Goal: Task Accomplishment & Management: Manage account settings

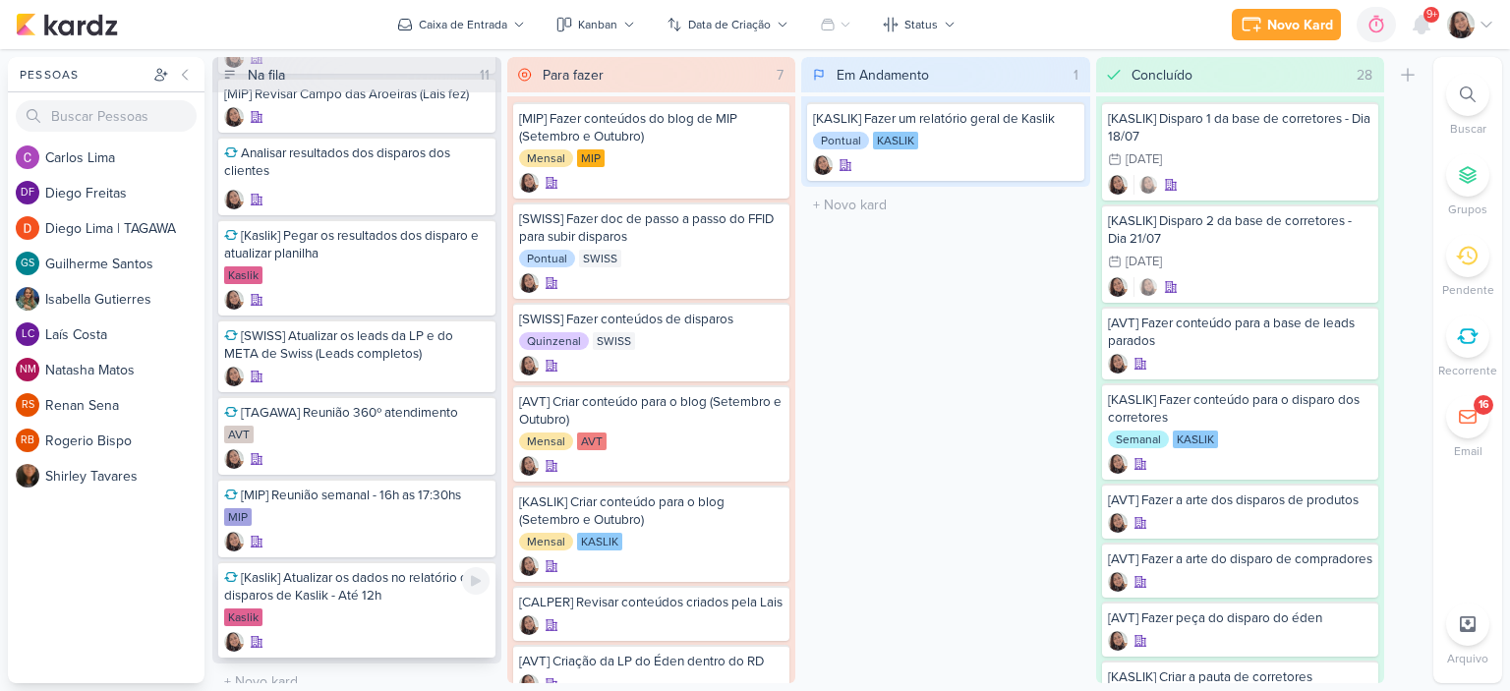
scroll to position [436, 0]
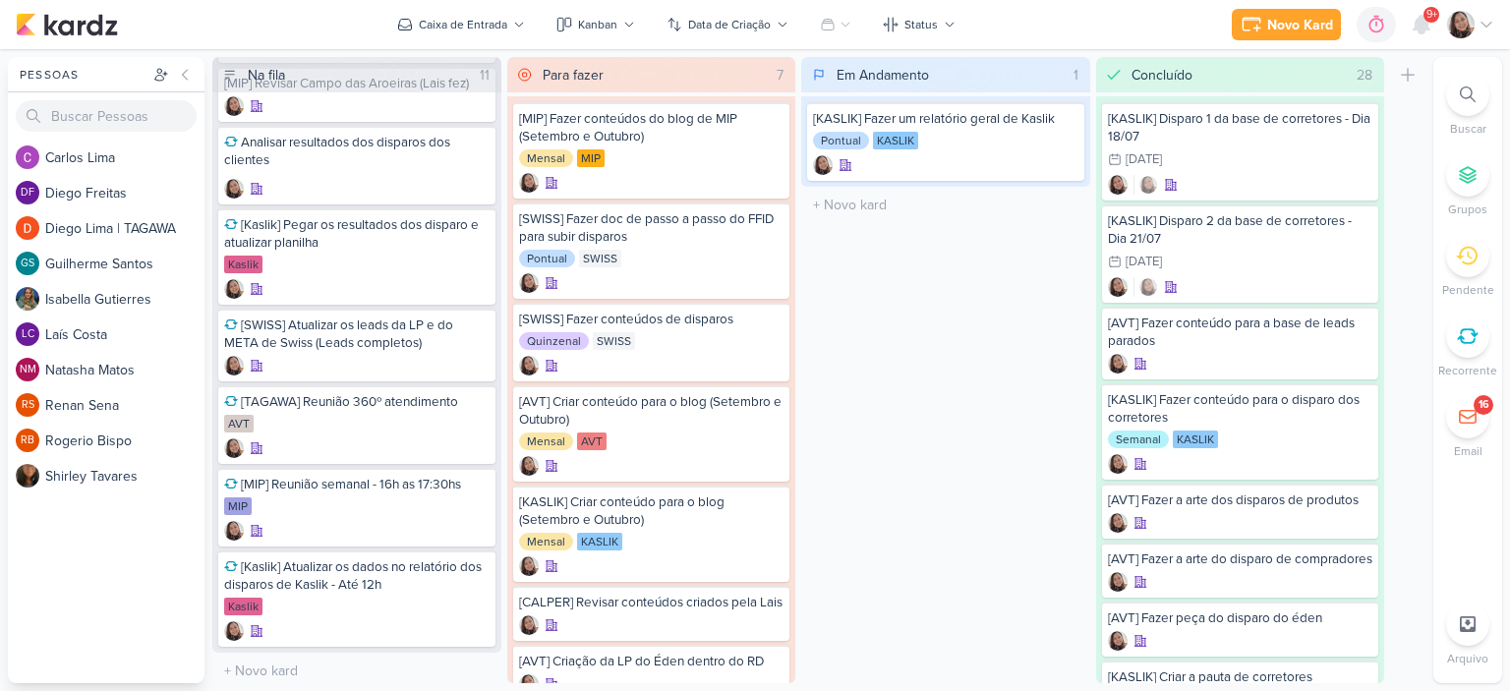
click at [1257, 337] on icon at bounding box center [1468, 336] width 22 height 22
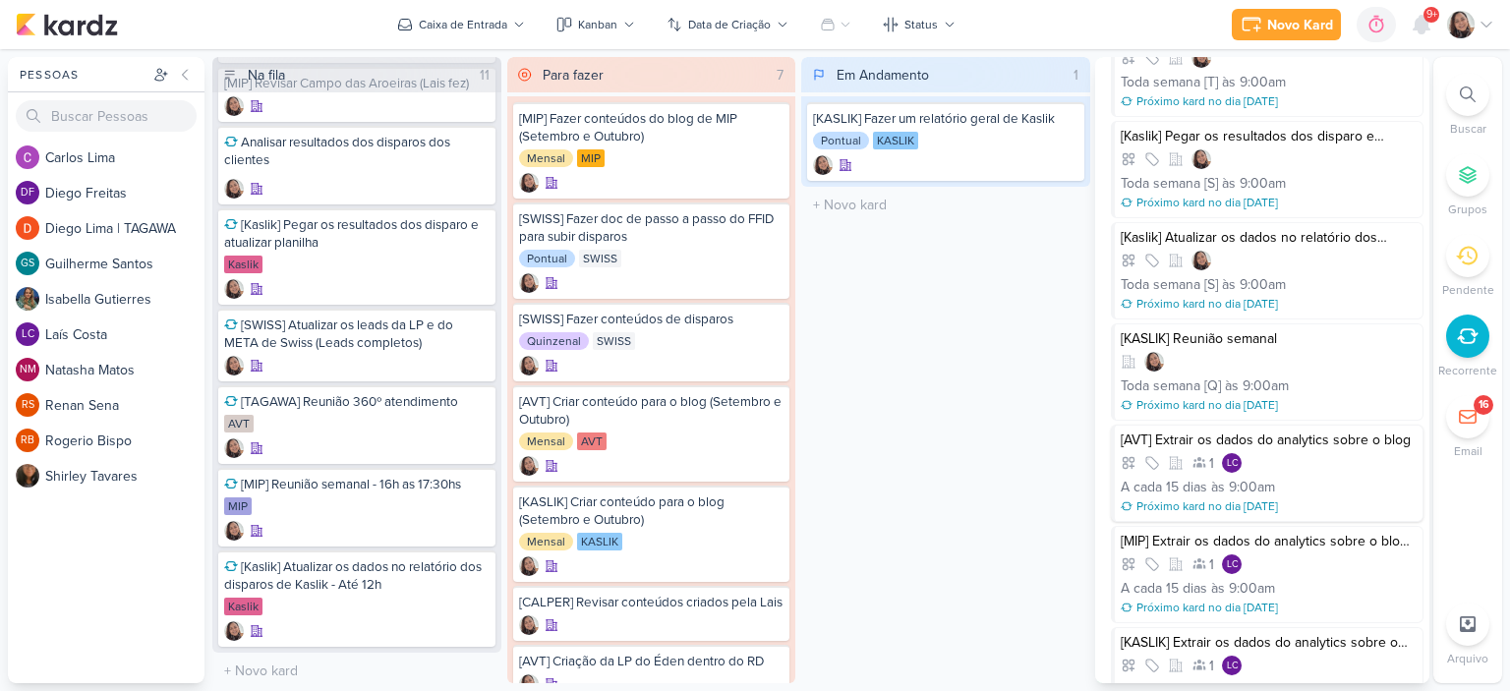
scroll to position [1085, 0]
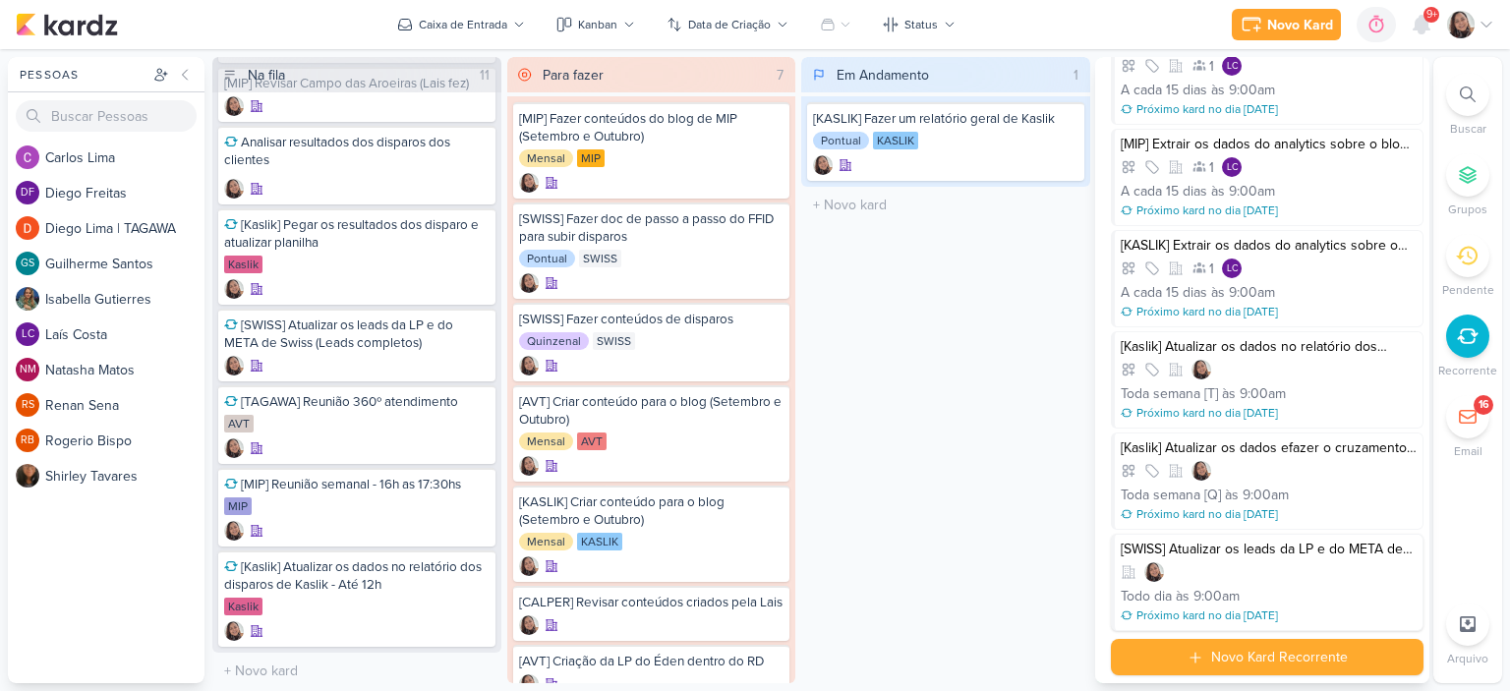
click at [1250, 549] on div "[SWISS] Atualizar os leads da LP e do META de Swiss (Leads completos)" at bounding box center [1269, 550] width 296 height 18
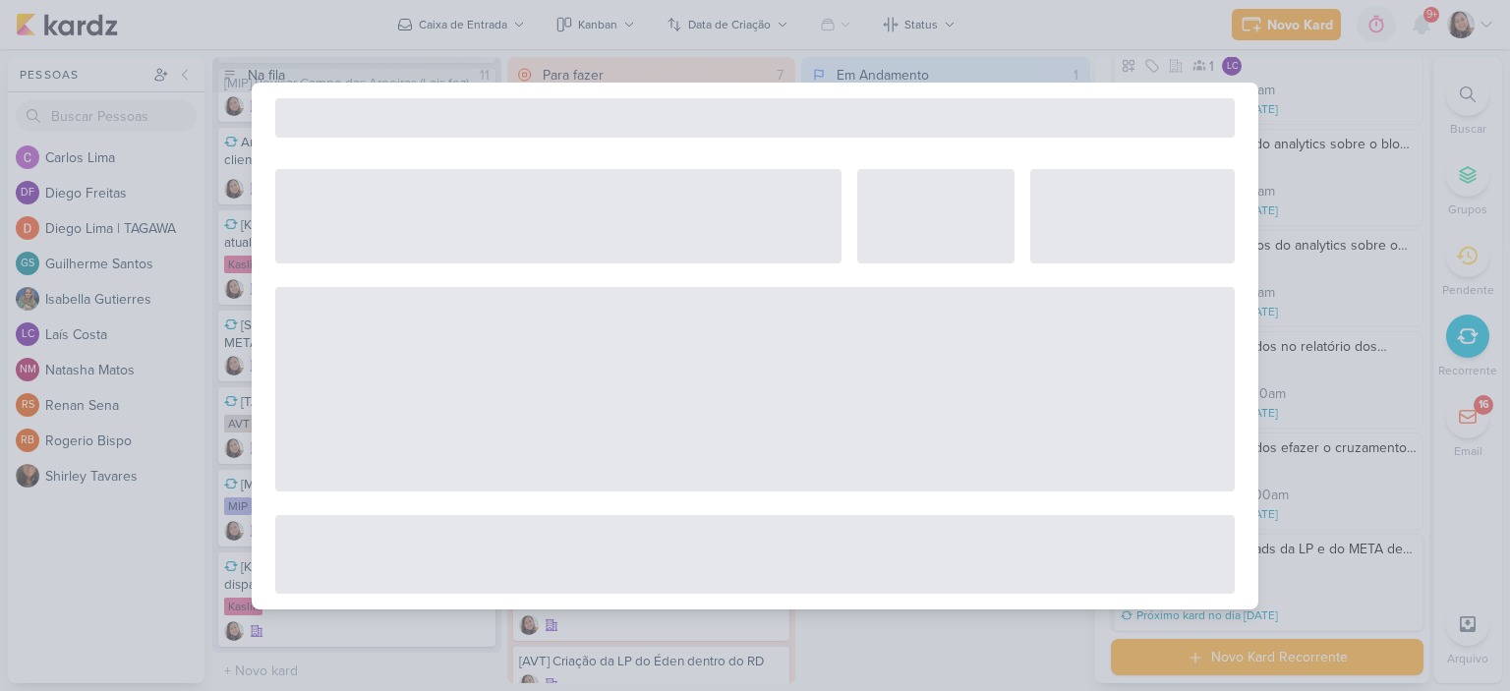
select select "12"
select select "9"
select select "America/Sao_Paulo"
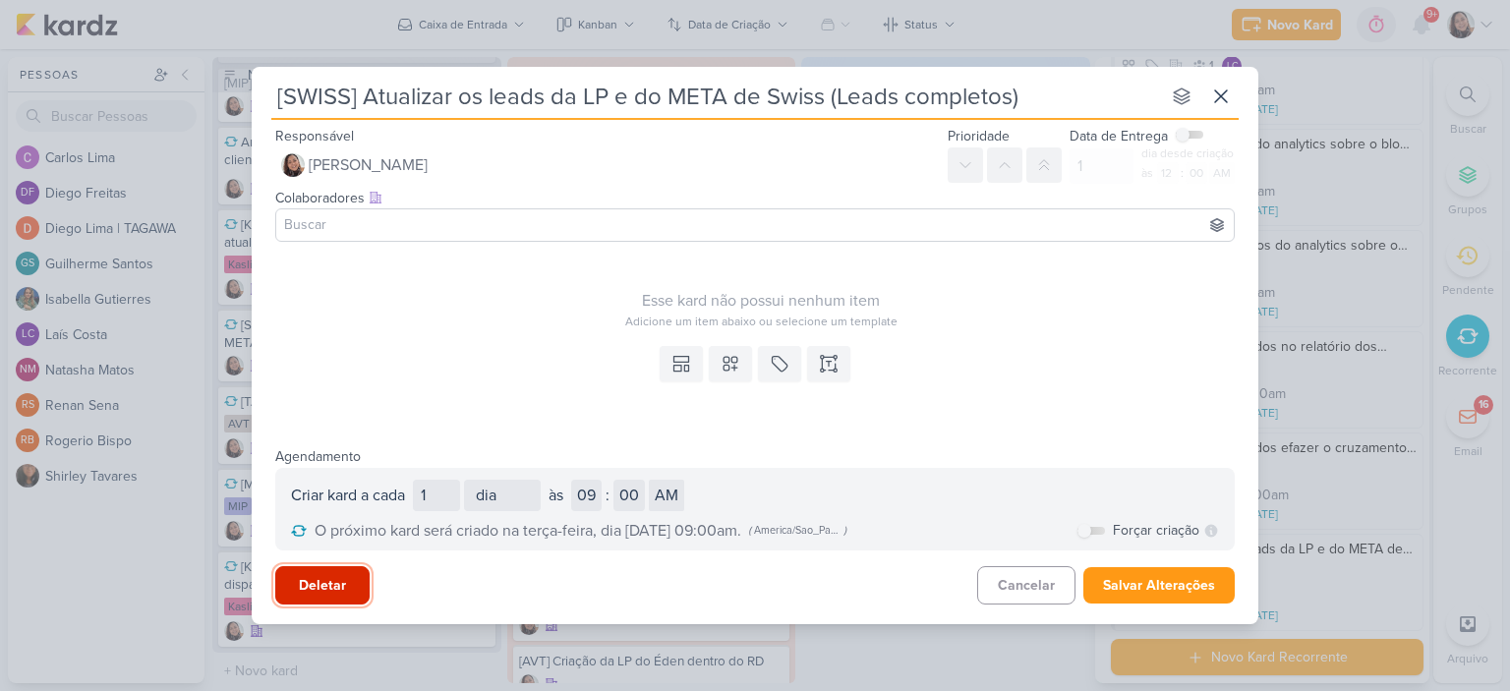
click at [310, 591] on button "Deletar" at bounding box center [322, 585] width 94 height 38
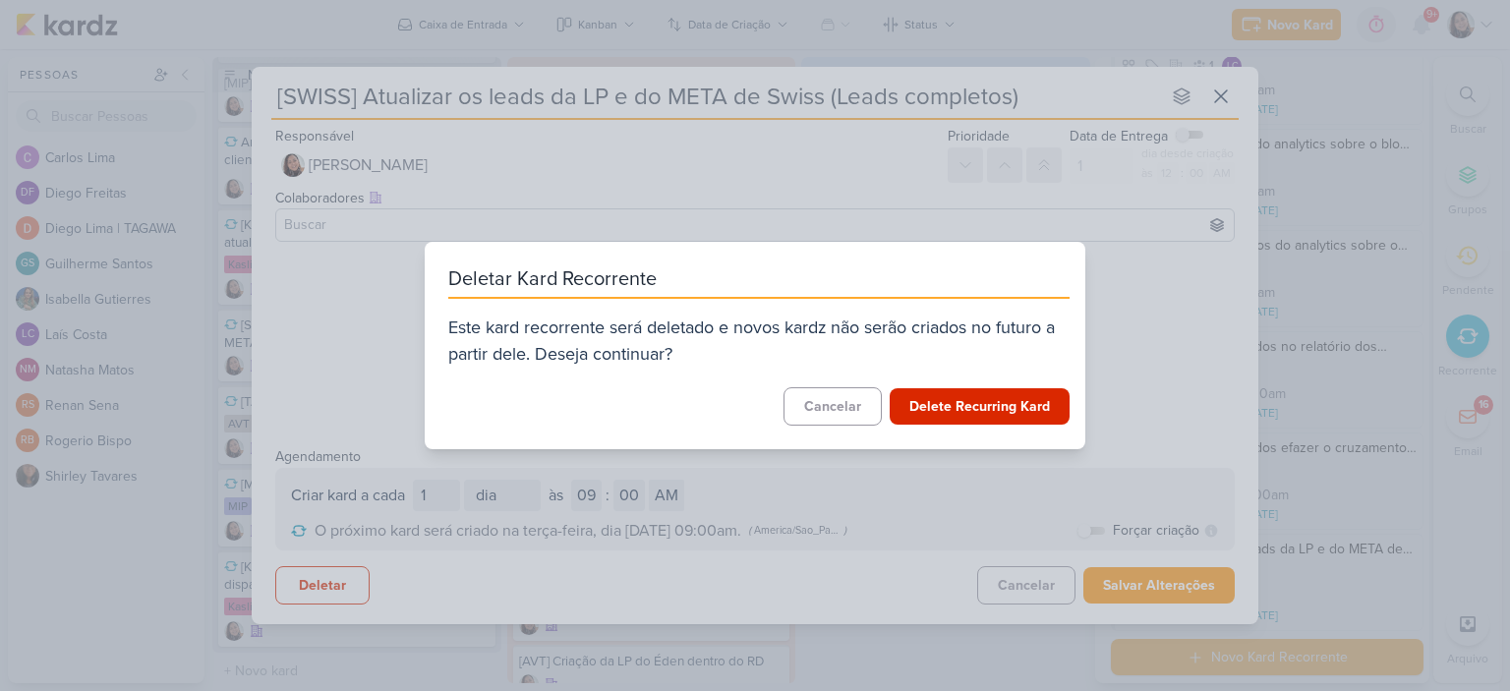
click at [950, 374] on div "Deletar Kard Recorrente Este kard recorrente será deletado e novos kardz não se…" at bounding box center [755, 345] width 661 height 207
click at [942, 406] on button "Delete Recurring Kard" at bounding box center [980, 406] width 180 height 36
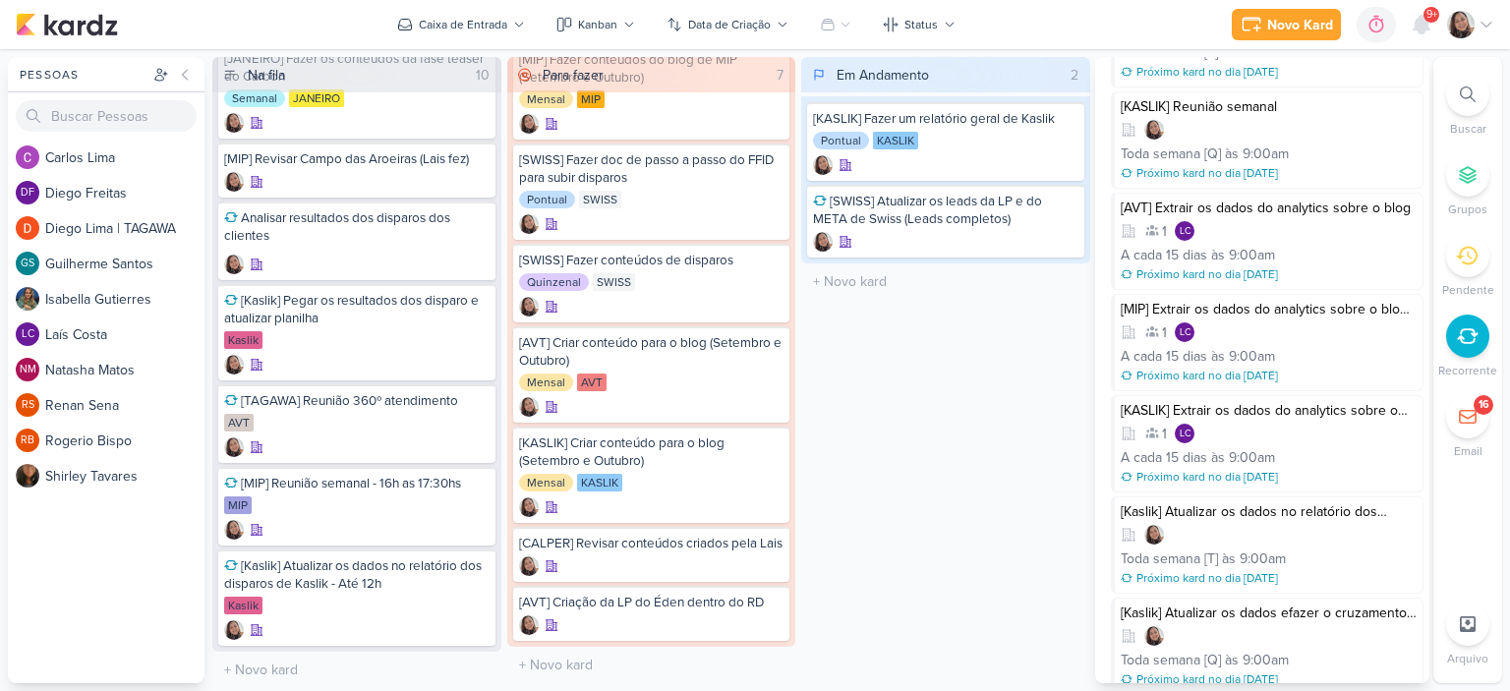
scroll to position [887, 0]
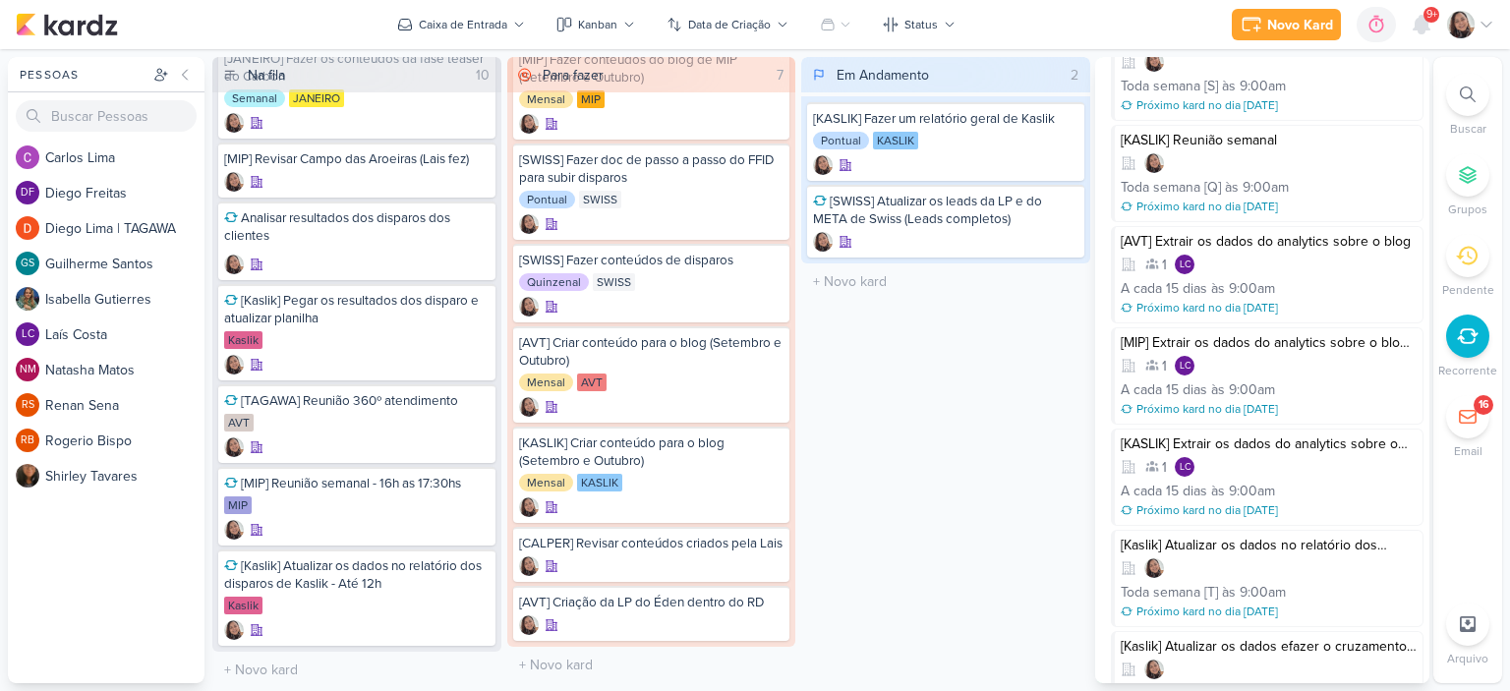
click at [1010, 435] on div "Em Andamento 2 Mover Para Esquerda Mover Para Direita Deletar [KASLIK] Fazer um…" at bounding box center [945, 370] width 289 height 626
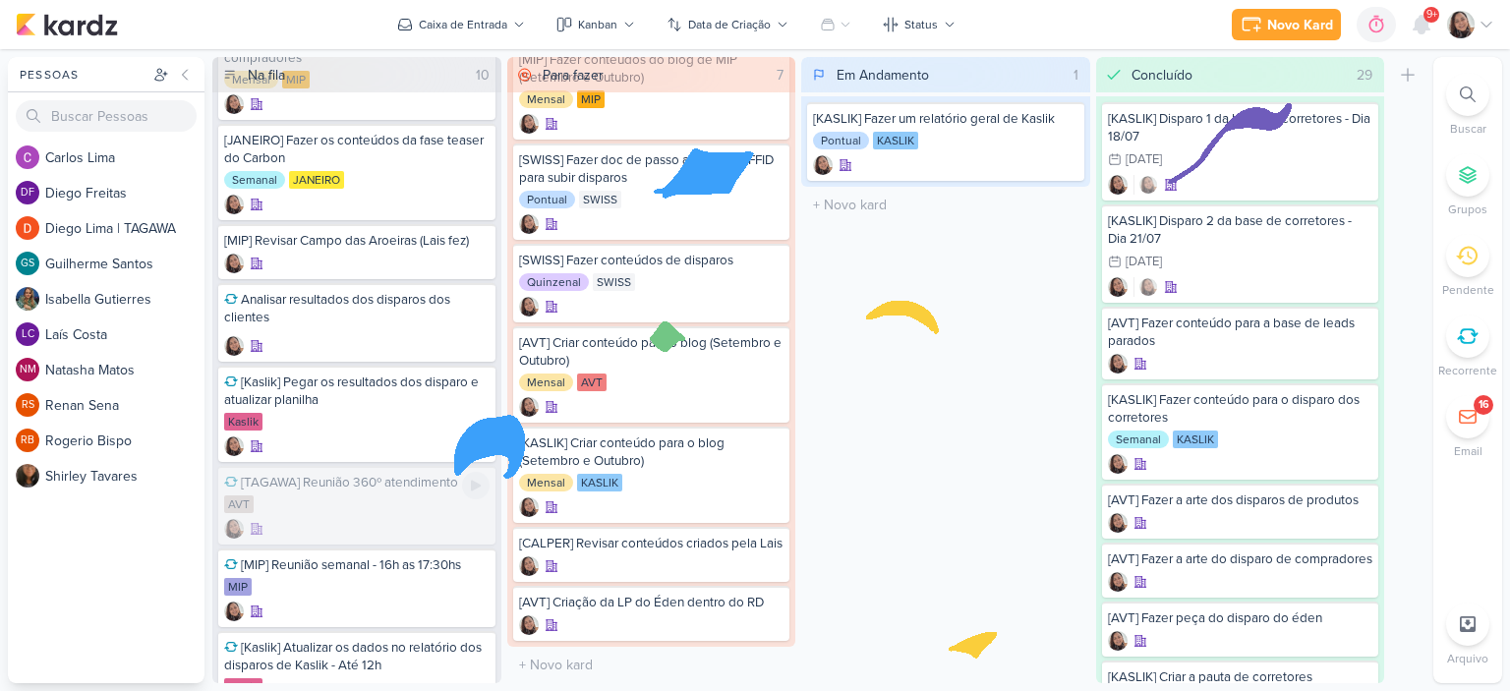
scroll to position [361, 0]
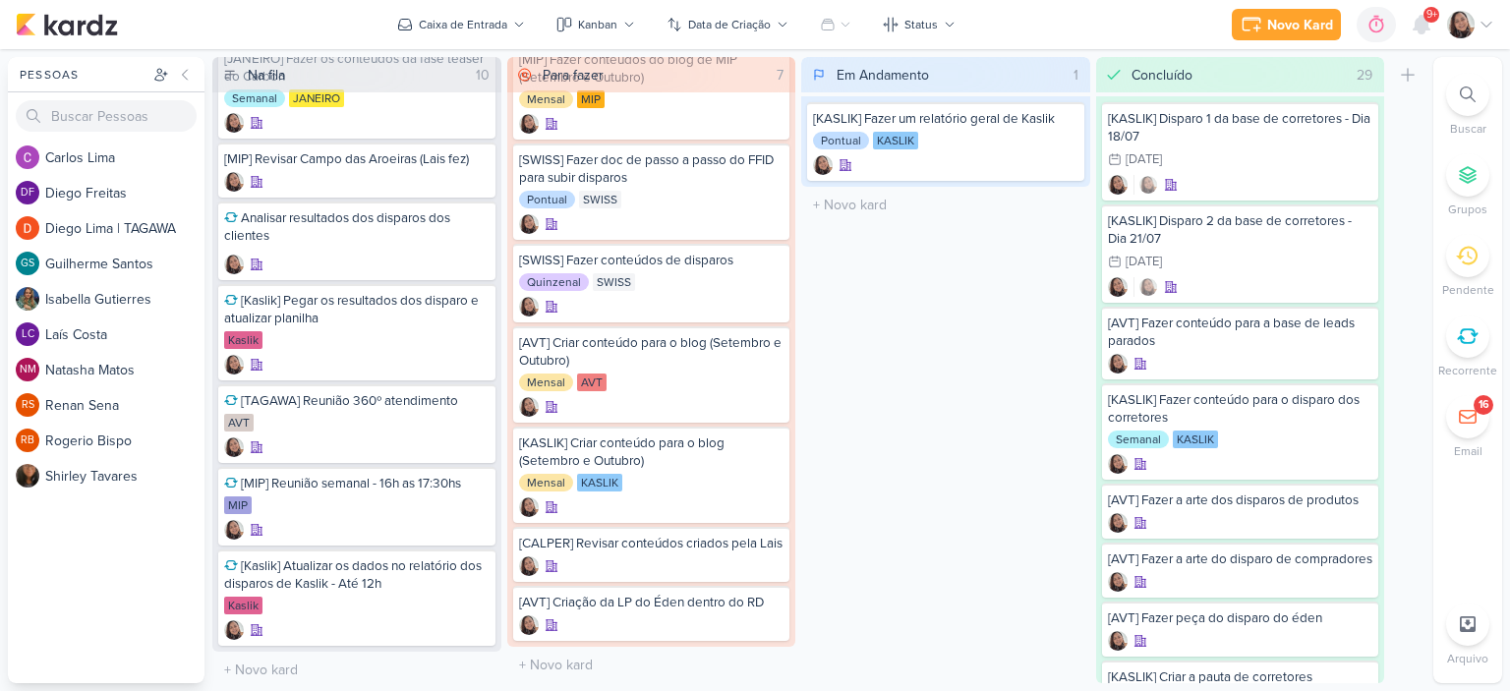
click at [1257, 332] on icon at bounding box center [1468, 336] width 22 height 22
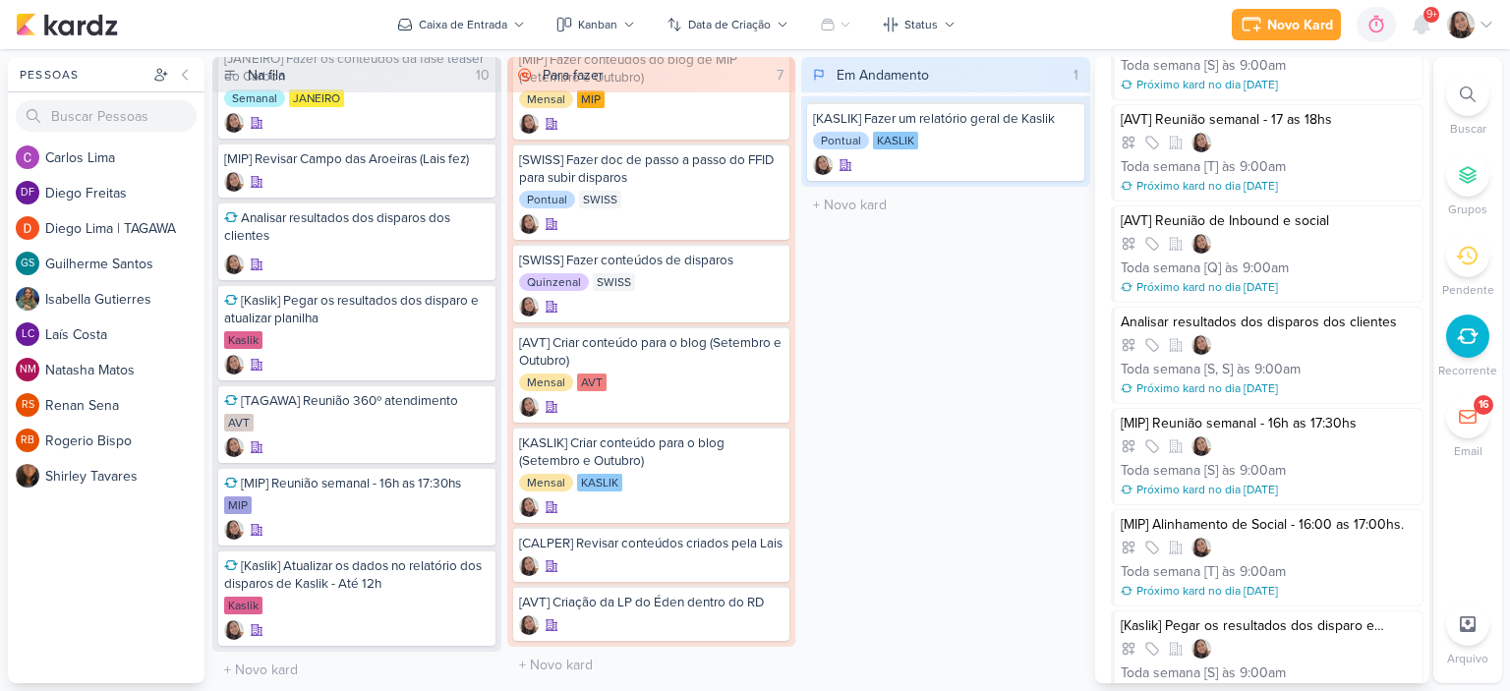
scroll to position [0, 0]
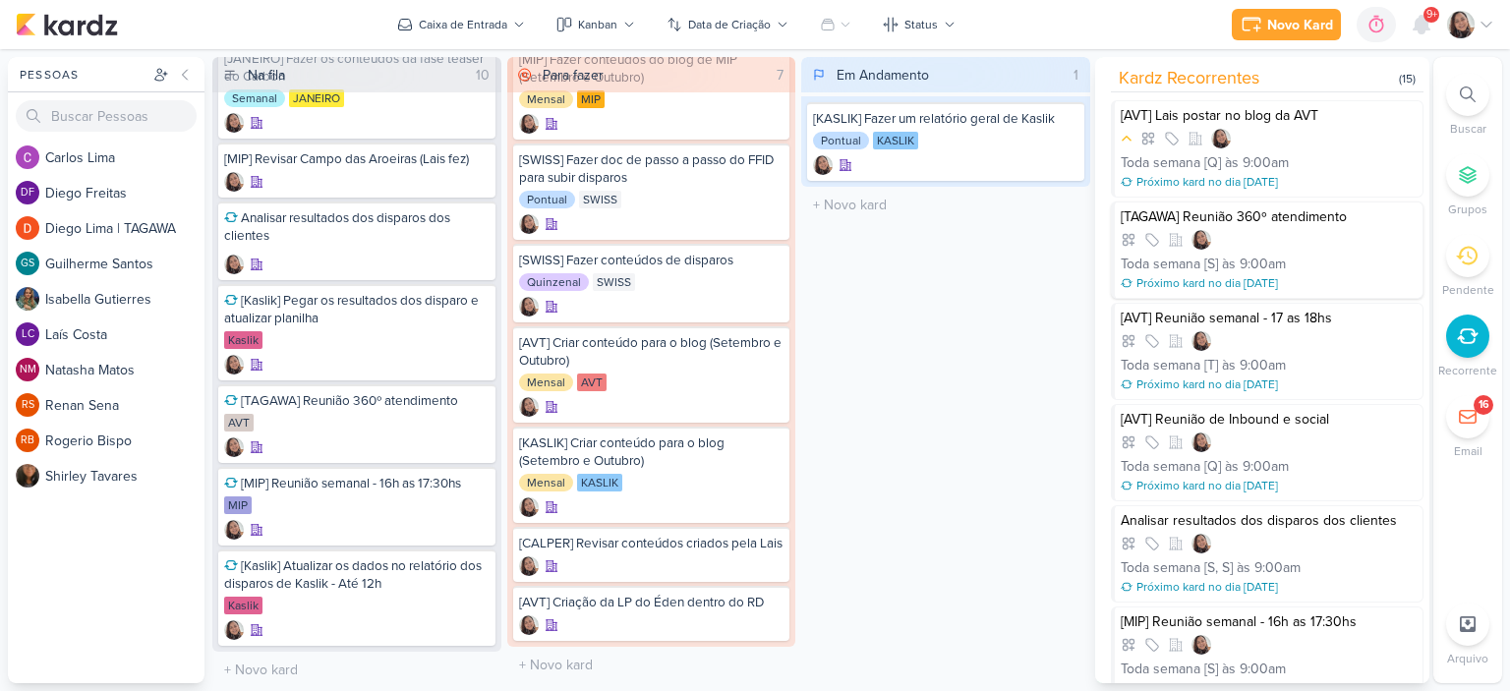
click at [1257, 236] on div at bounding box center [1269, 240] width 296 height 20
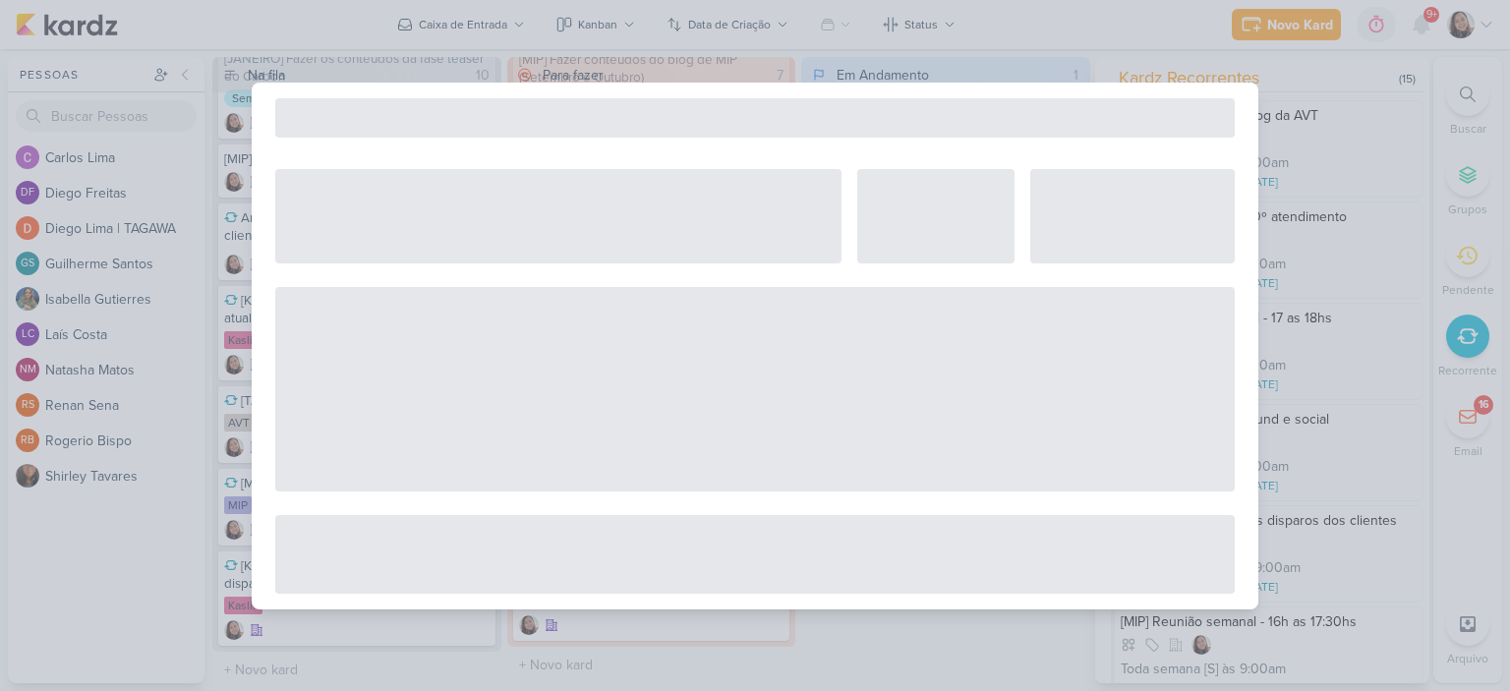
select select "12"
select select "week"
select select "9"
select select "America/Sao_Paulo"
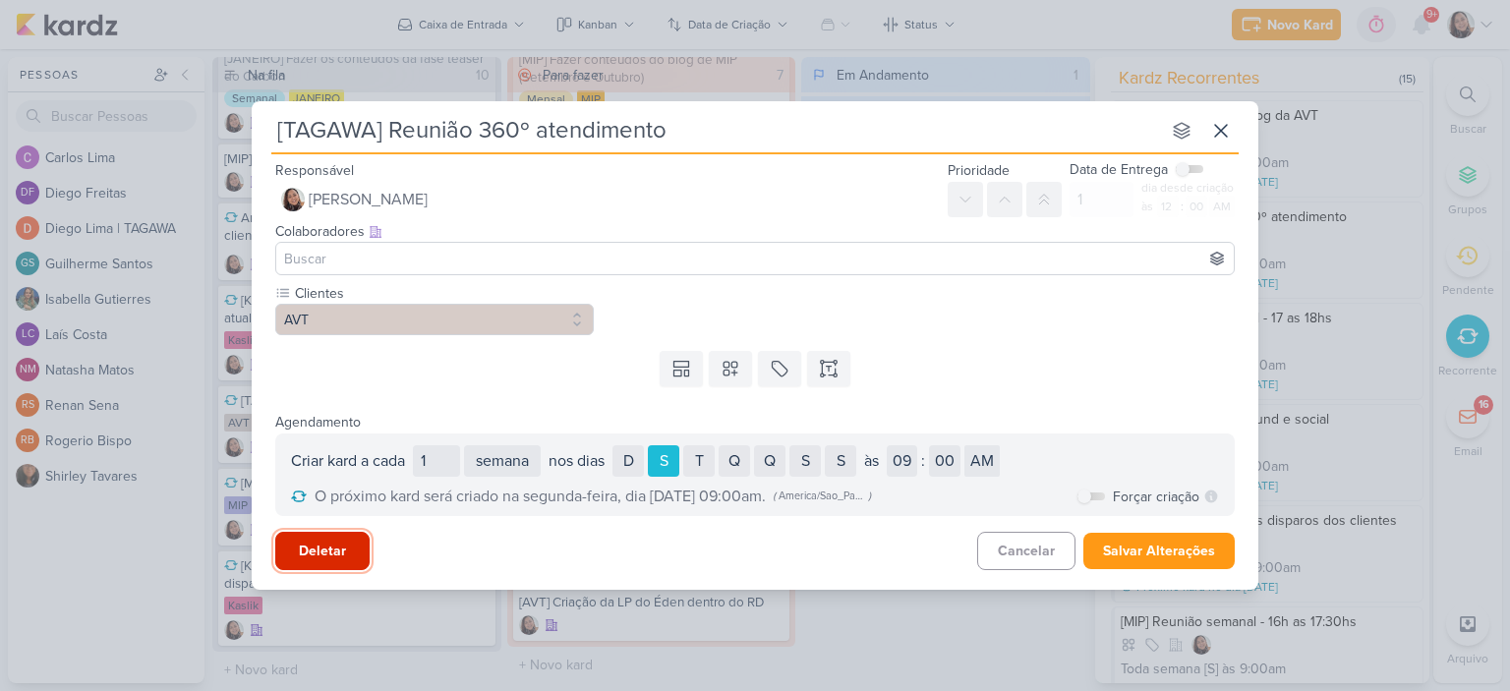
click at [313, 538] on button "Deletar" at bounding box center [322, 551] width 94 height 38
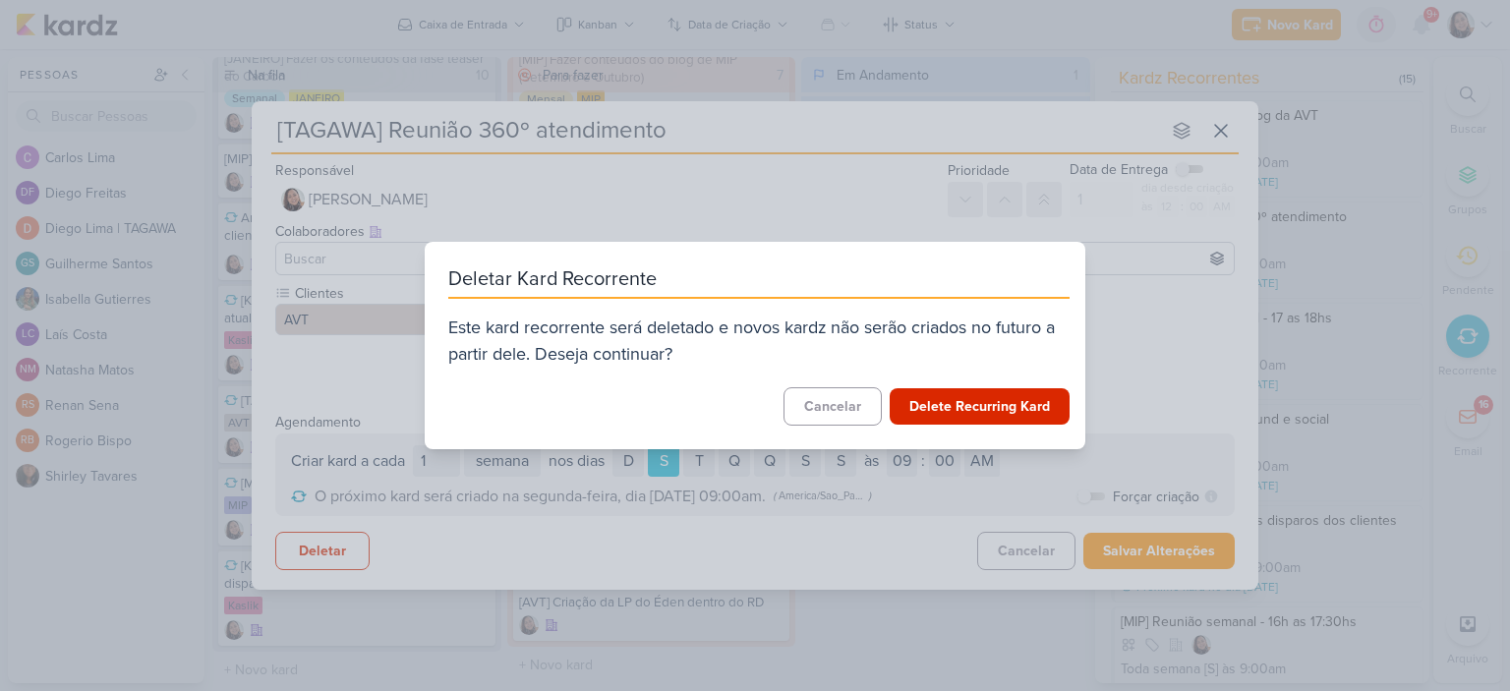
click at [991, 384] on div "Deletar Kard Recorrente Este kard recorrente será deletado e novos kardz não se…" at bounding box center [755, 345] width 661 height 207
click at [979, 409] on button "Delete Recurring Kard" at bounding box center [980, 406] width 180 height 36
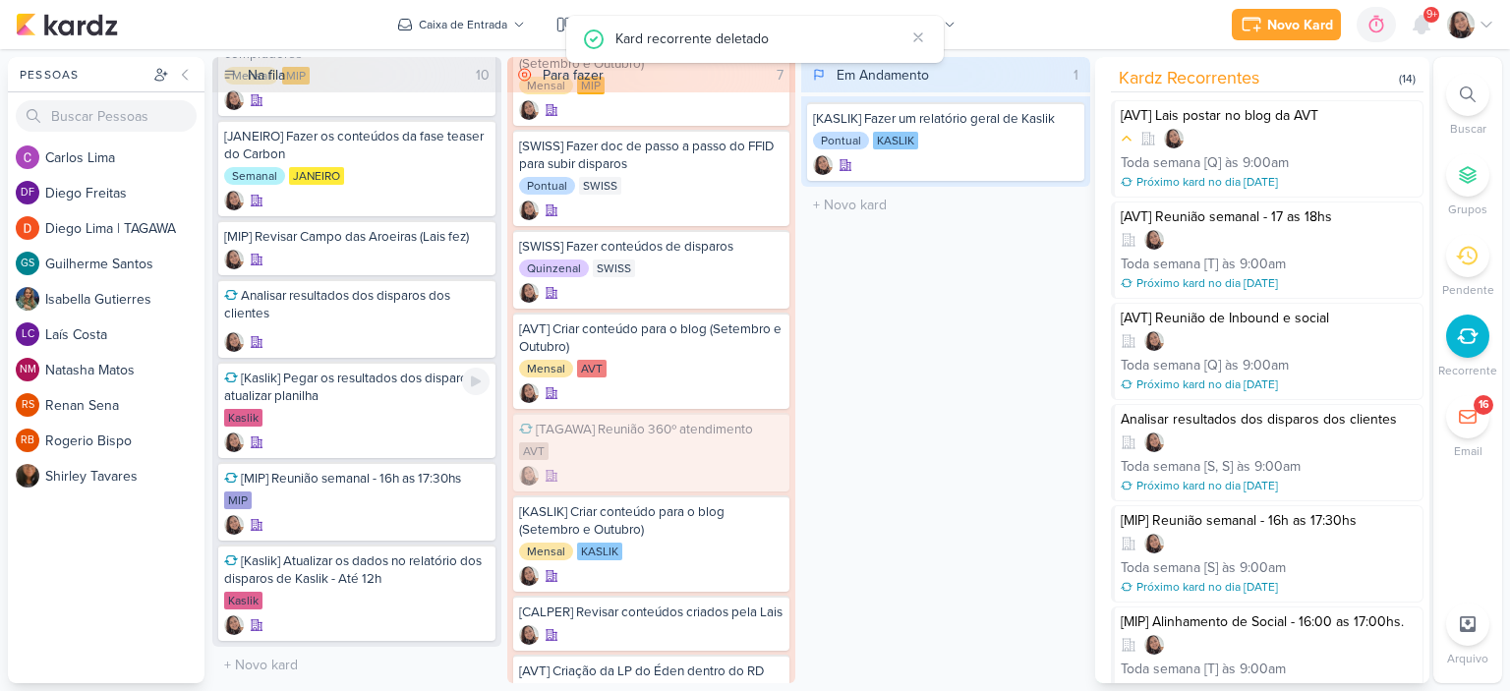
scroll to position [279, 0]
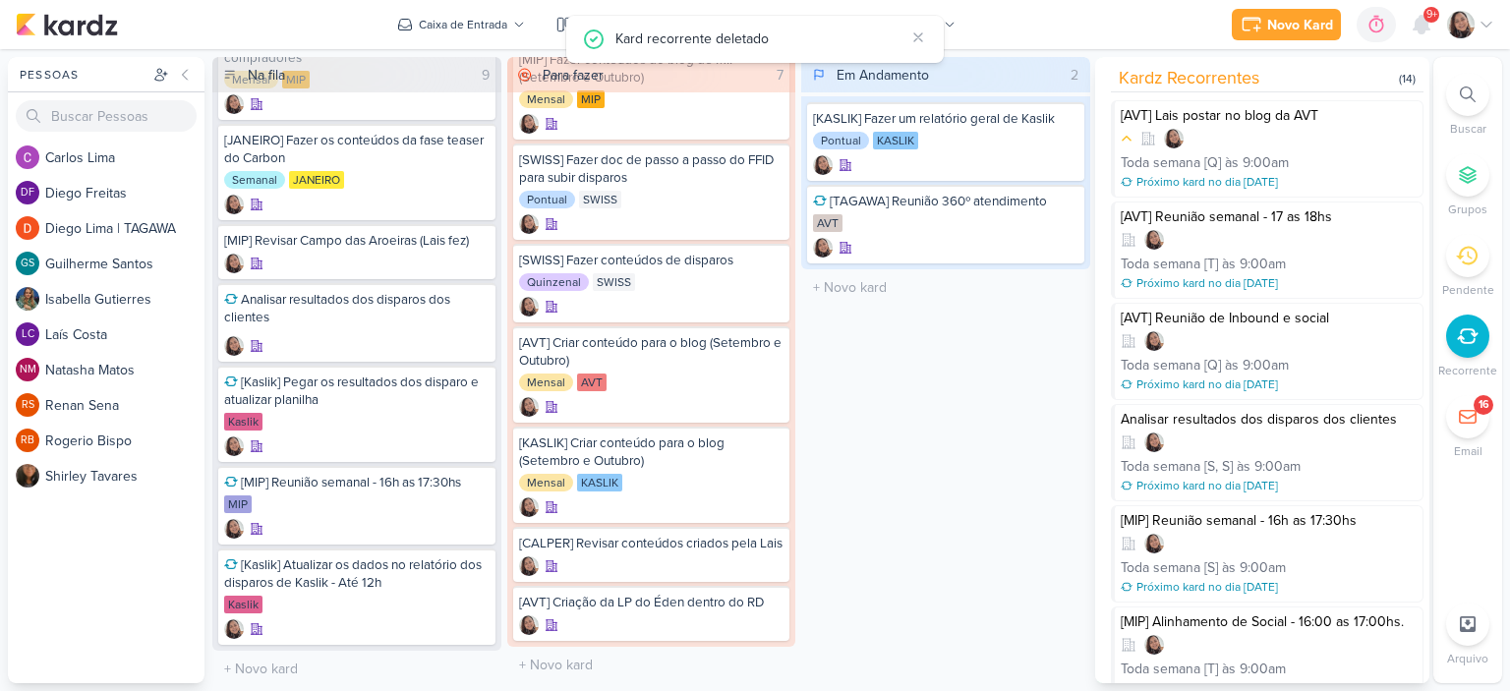
click at [1017, 358] on div "Em Andamento 2 Mover Para Esquerda Mover Para Direita Deletar [KASLIK] Fazer um…" at bounding box center [945, 370] width 289 height 626
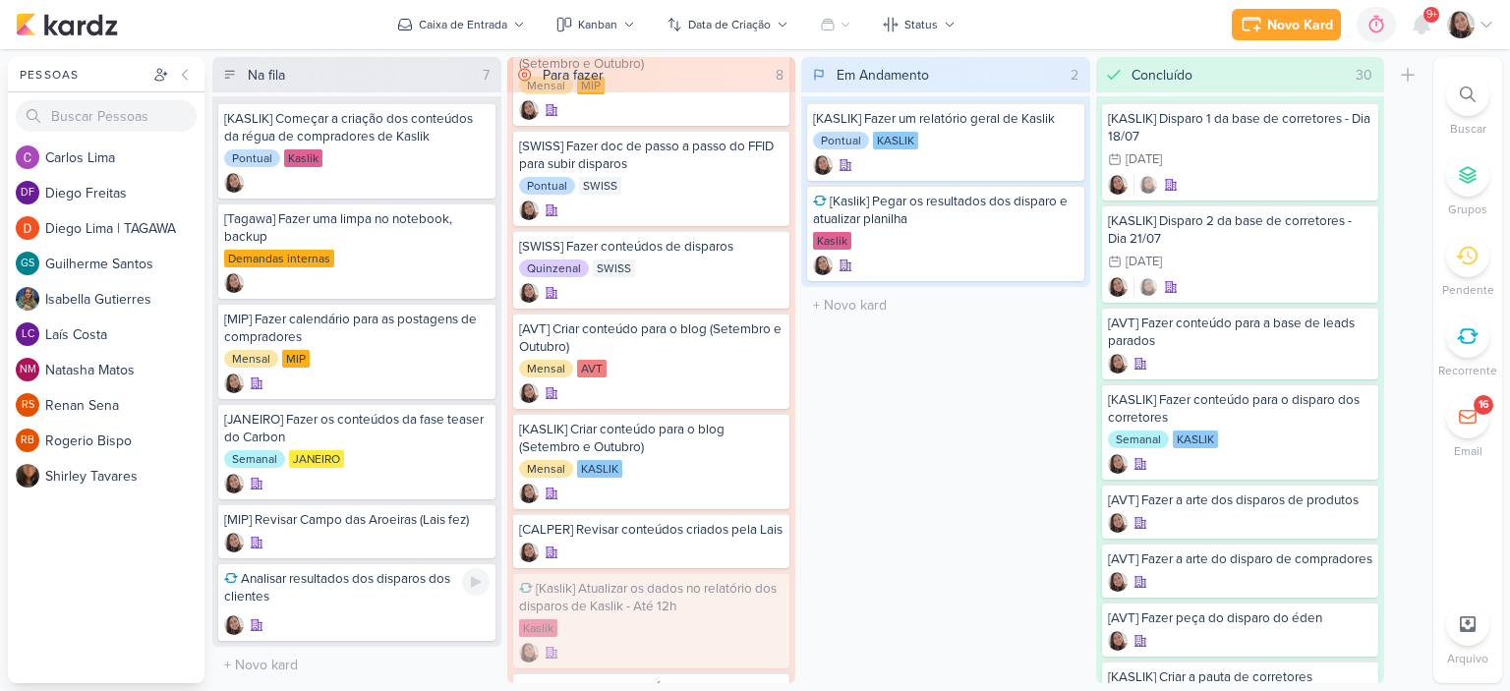
scroll to position [0, 0]
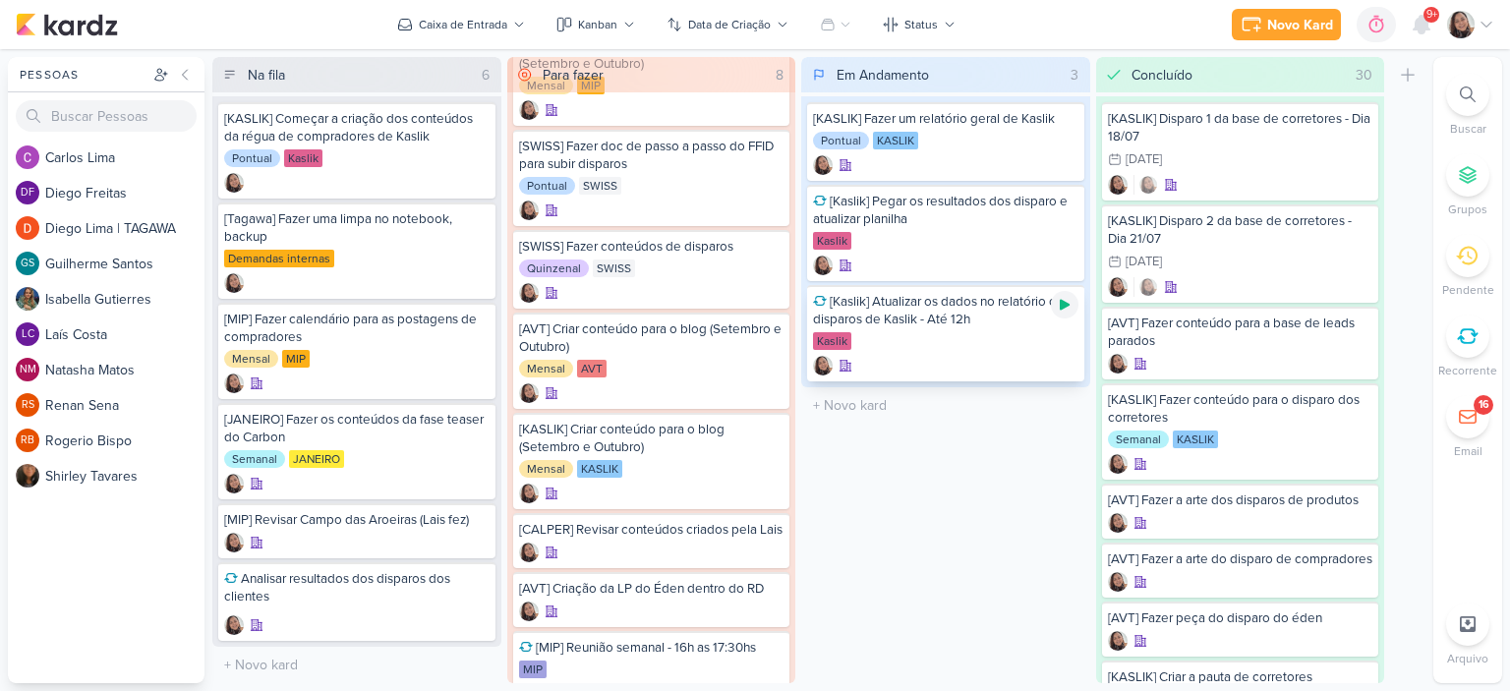
click at [1063, 303] on icon at bounding box center [1065, 305] width 10 height 11
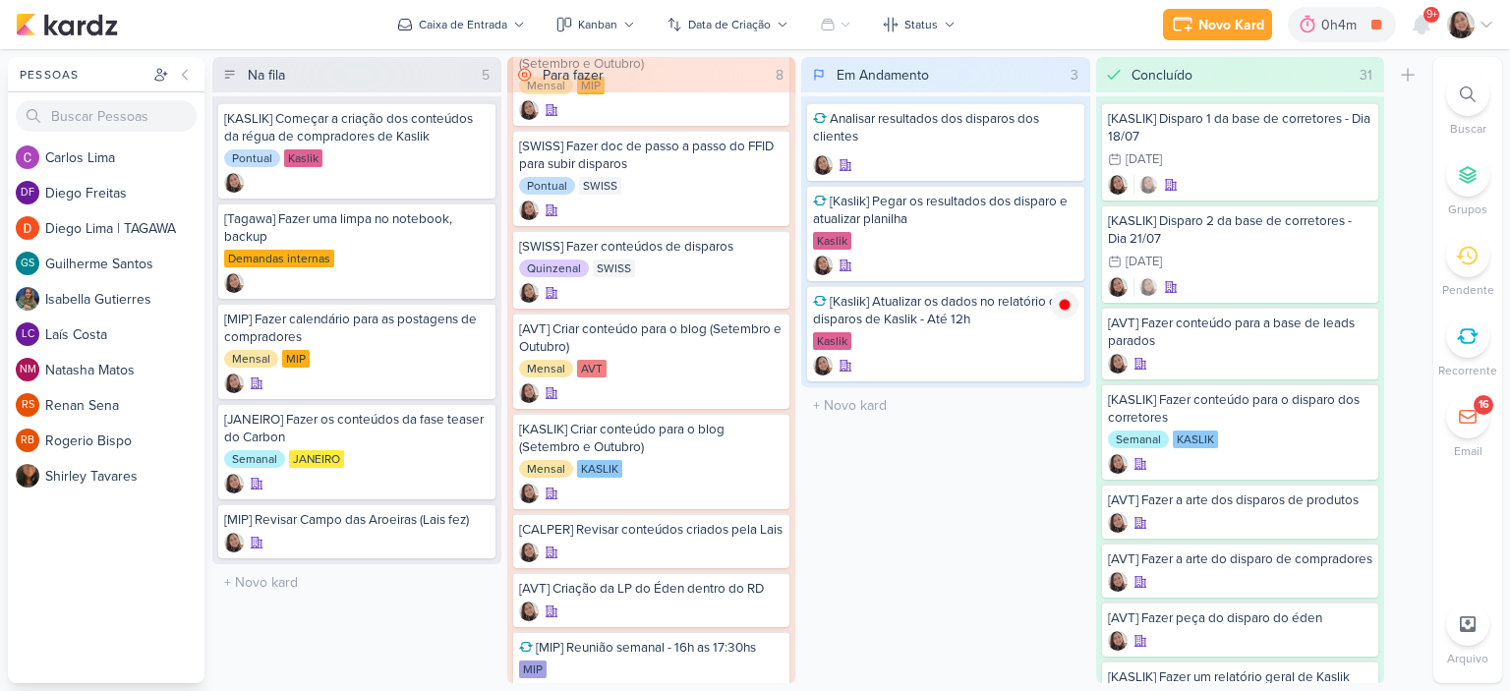
click at [1257, 19] on icon at bounding box center [1486, 25] width 16 height 16
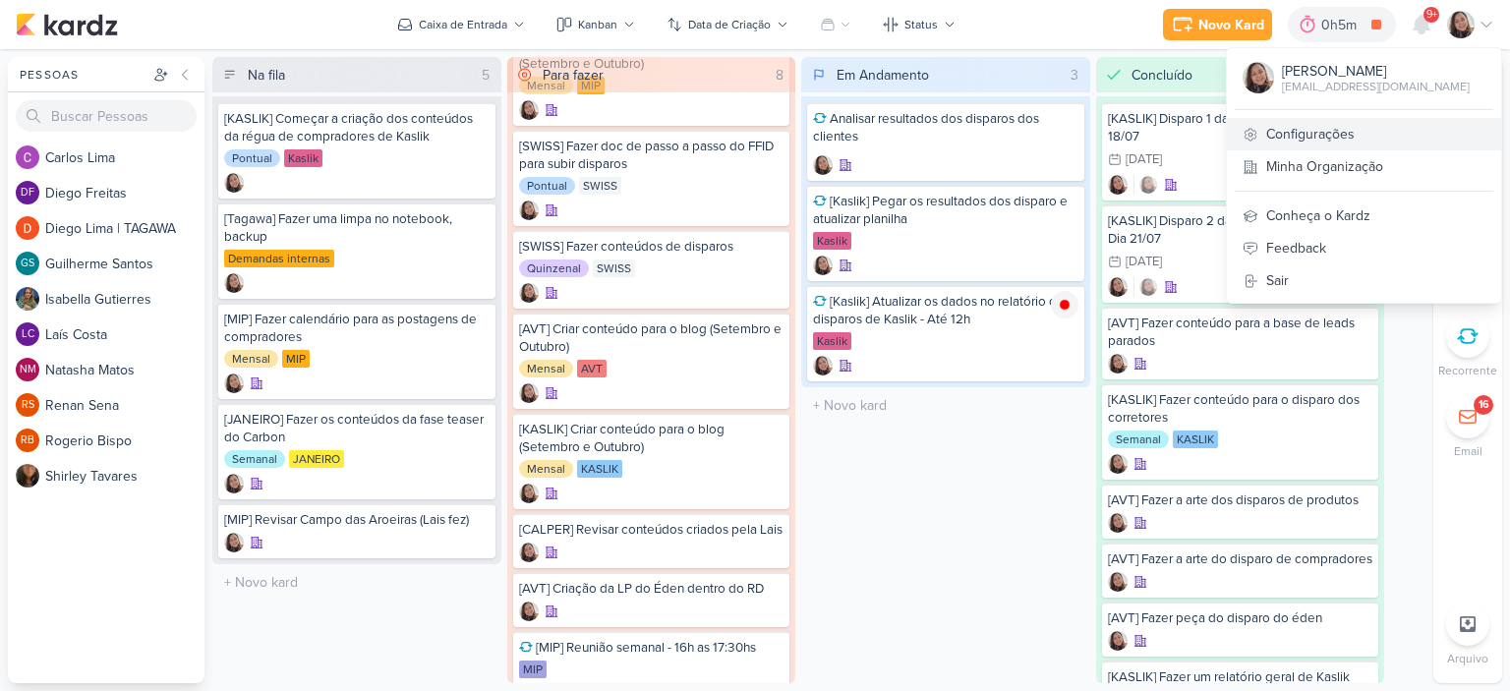
click at [1257, 127] on link "Configurações" at bounding box center [1364, 134] width 274 height 32
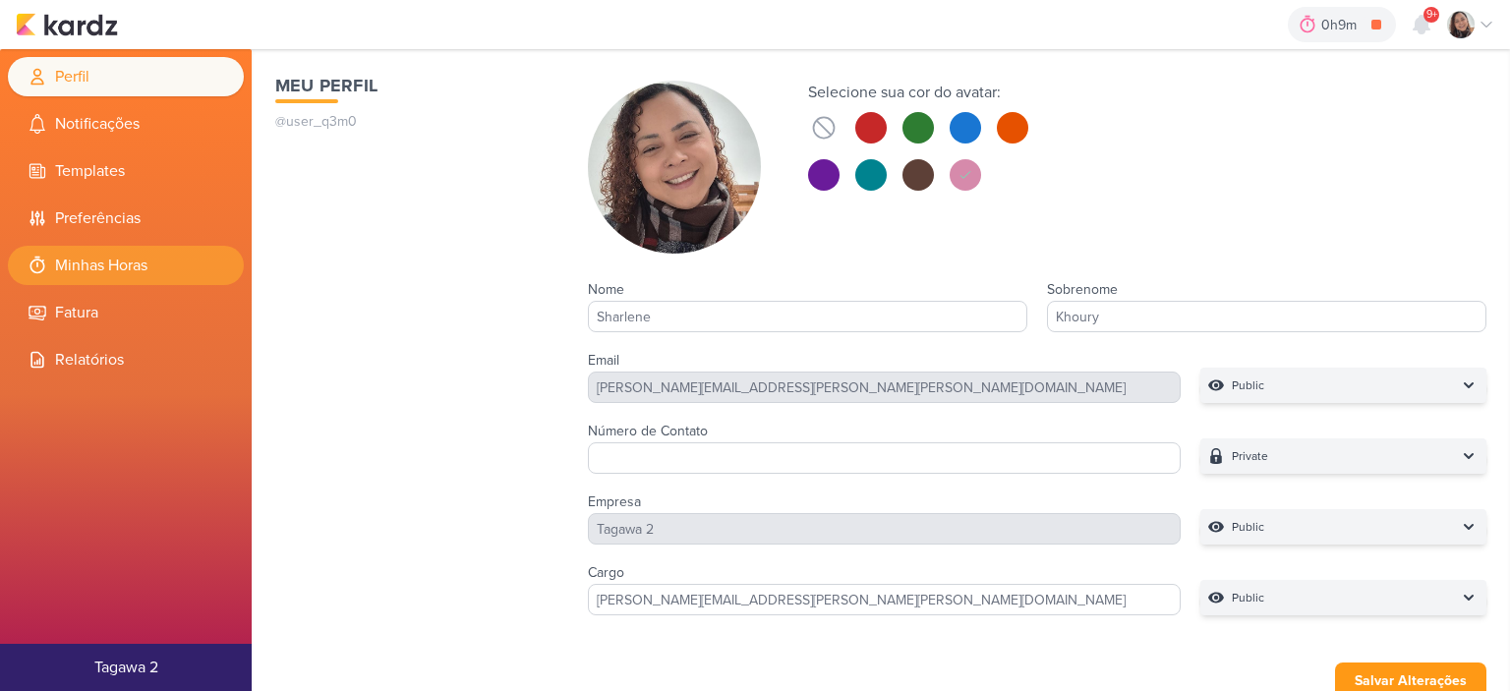
click at [160, 256] on li "Minhas Horas" at bounding box center [126, 265] width 236 height 39
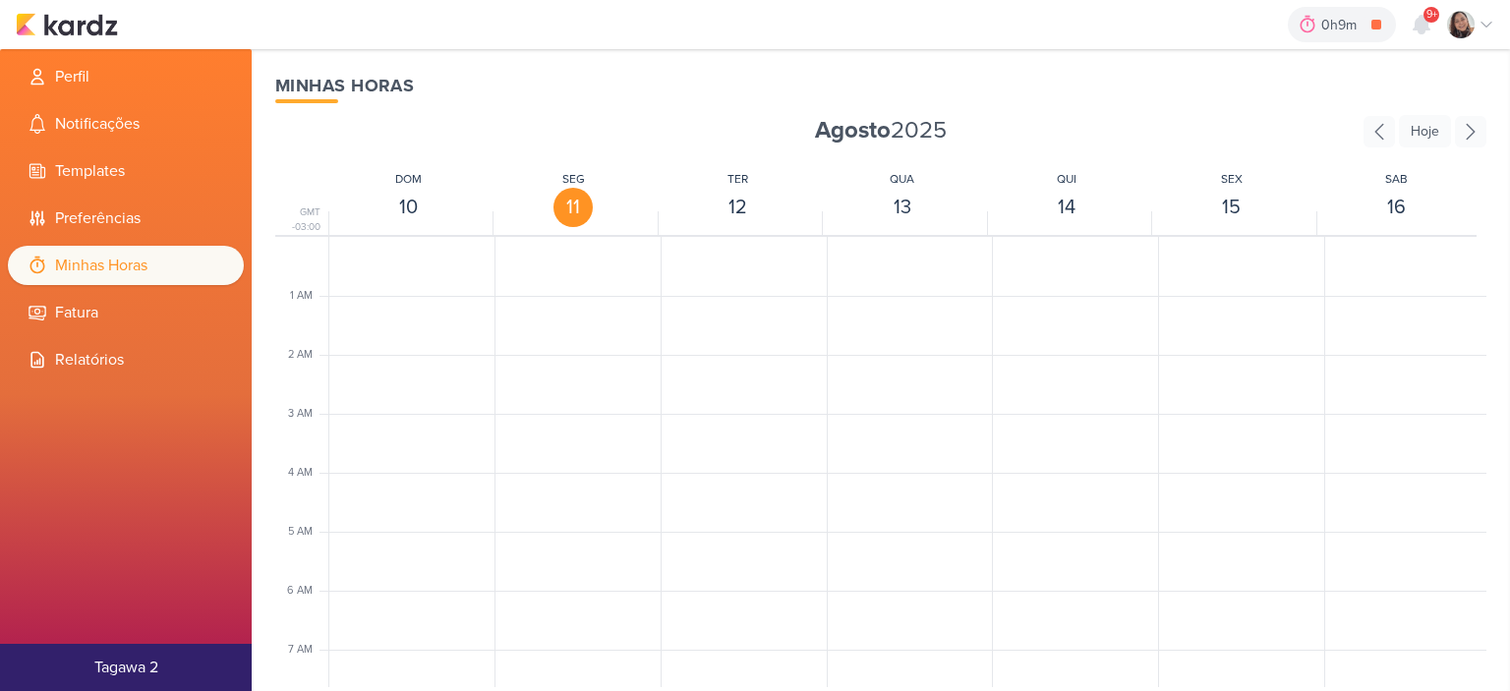
scroll to position [464, 0]
click at [578, 483] on span "[Kaslik] Atualizar os dados no relatório dos disparos de Kaslik - Até 12h" at bounding box center [593, 490] width 114 height 18
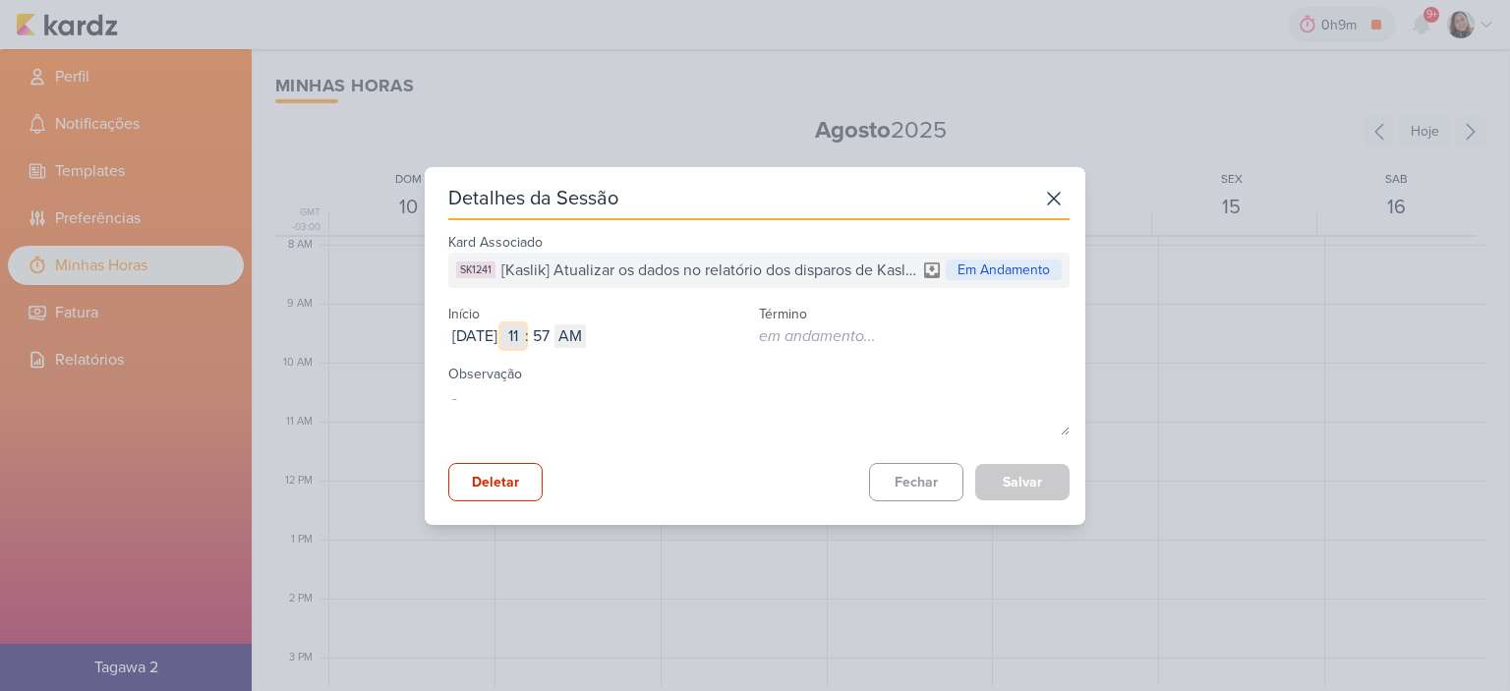
click at [525, 324] on input "11" at bounding box center [513, 336] width 24 height 24
click at [525, 333] on input "11" at bounding box center [513, 336] width 24 height 24
type input "0"
type input "09"
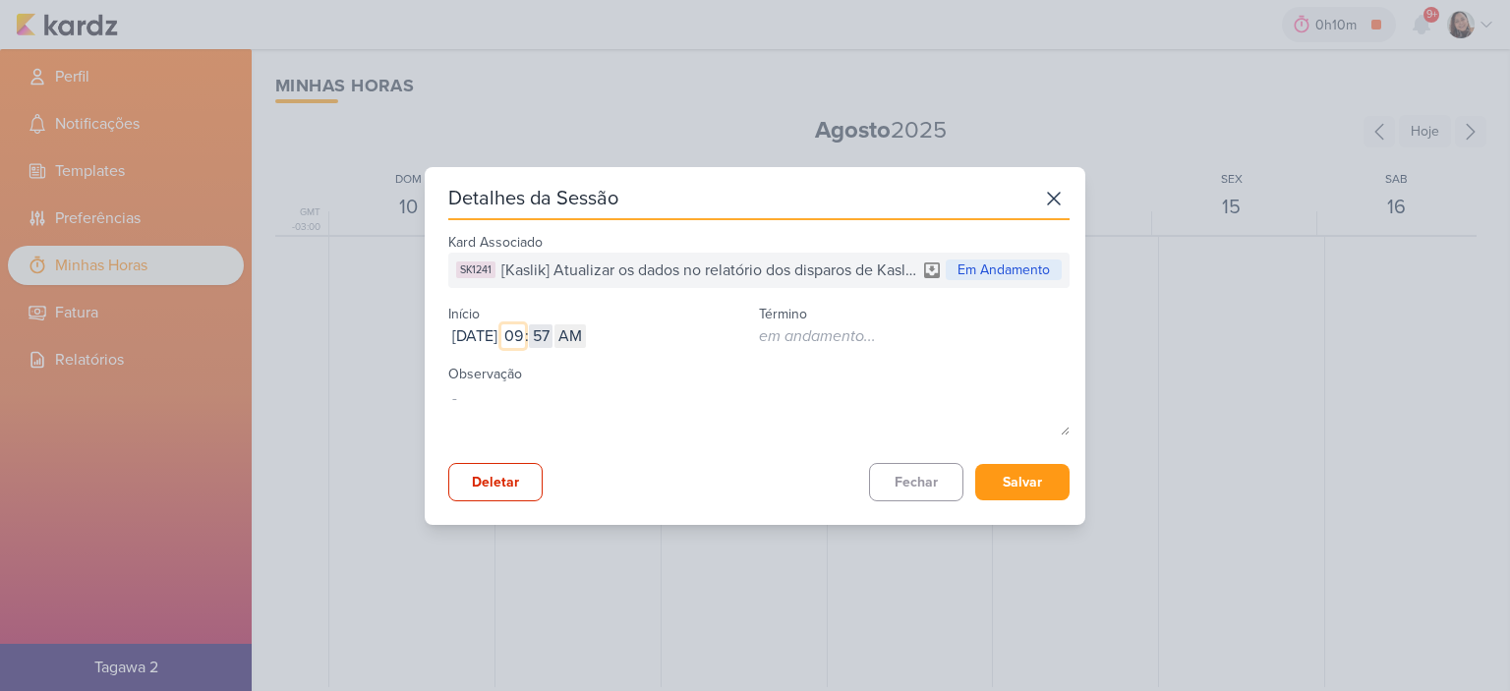
type input "09"
click at [552, 341] on input "57" at bounding box center [541, 336] width 24 height 24
type input "50"
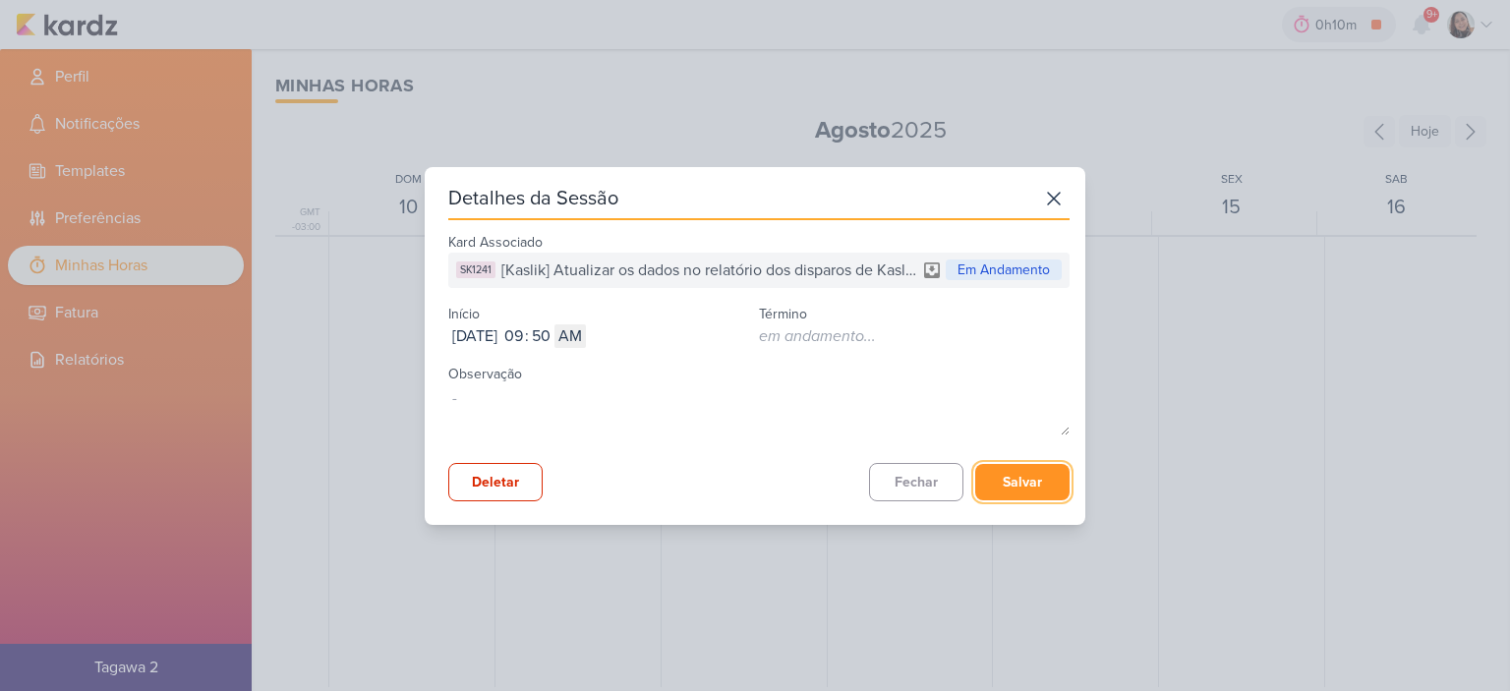
click at [1014, 482] on button "Salvar" at bounding box center [1022, 482] width 94 height 36
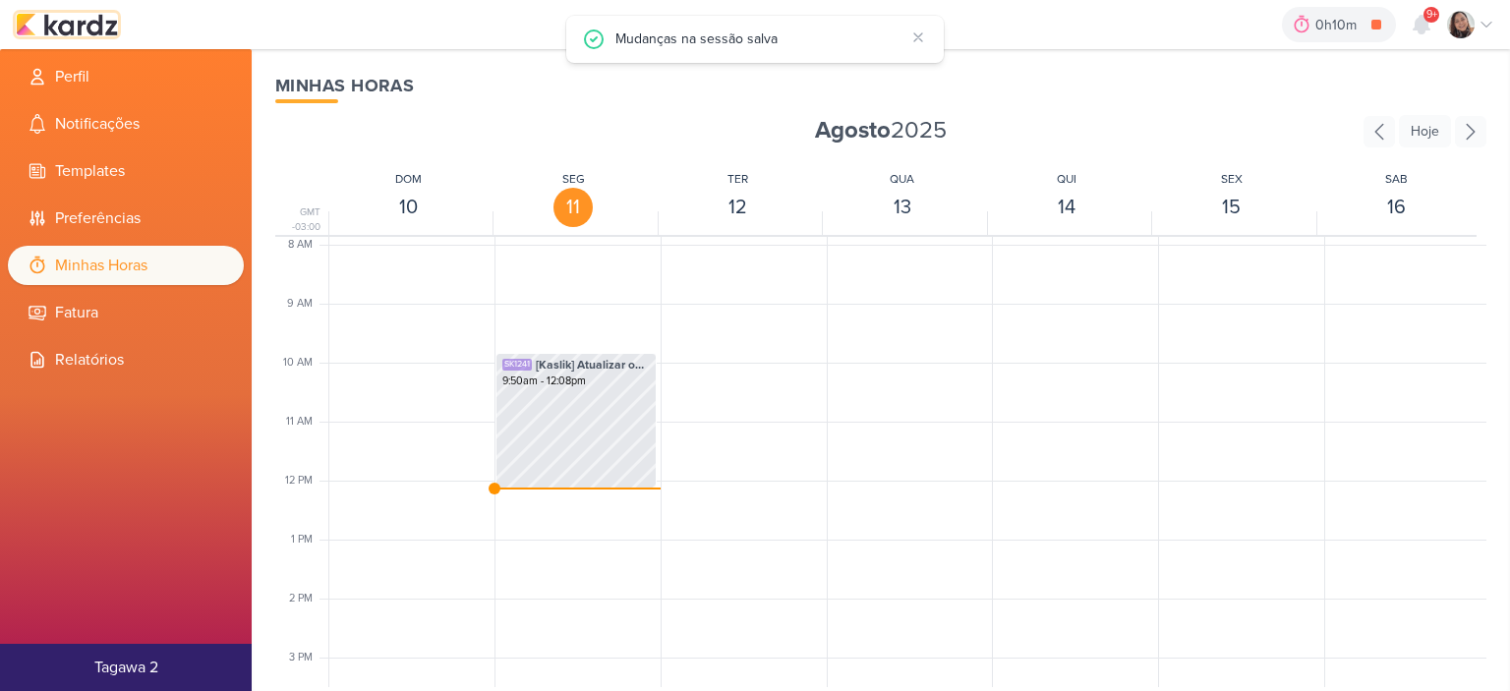
click at [67, 15] on img at bounding box center [67, 25] width 102 height 24
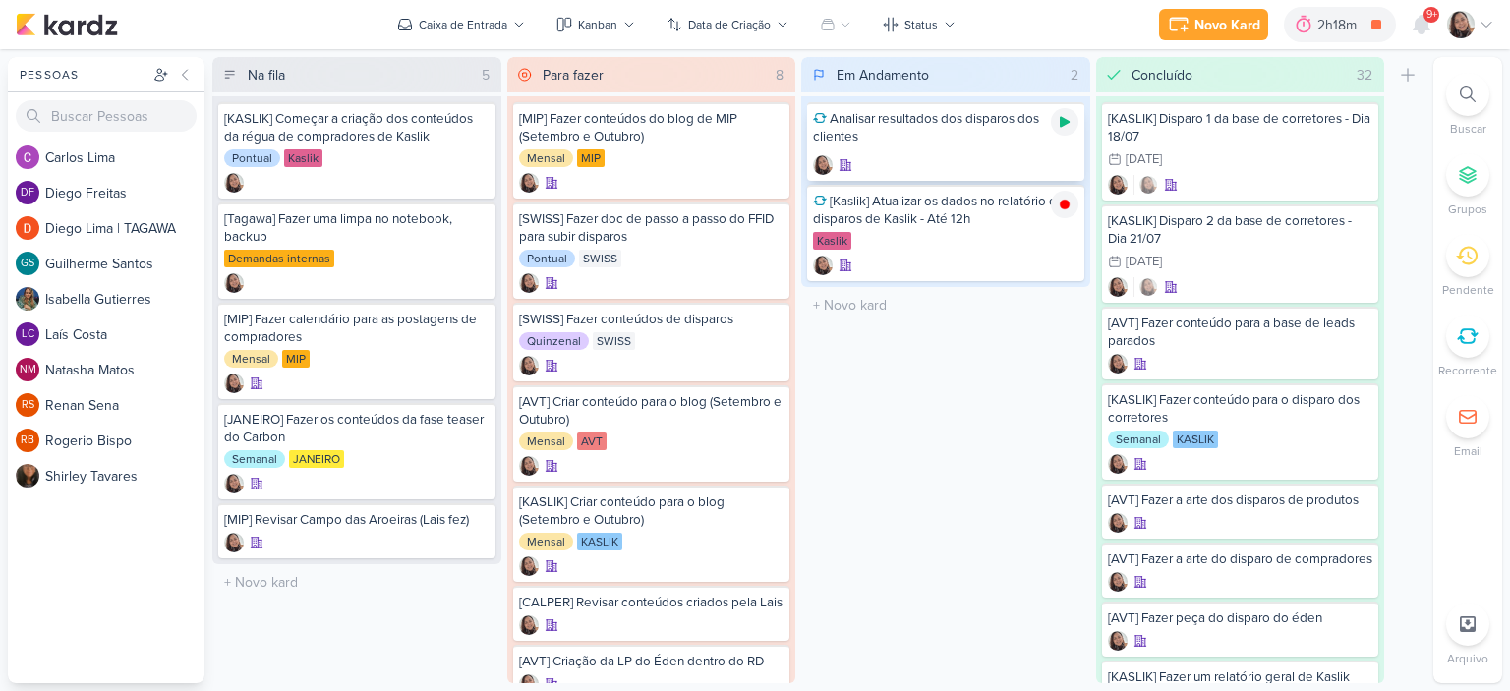
click at [1062, 114] on icon at bounding box center [1065, 122] width 16 height 16
